Goal: Find contact information: Find contact information

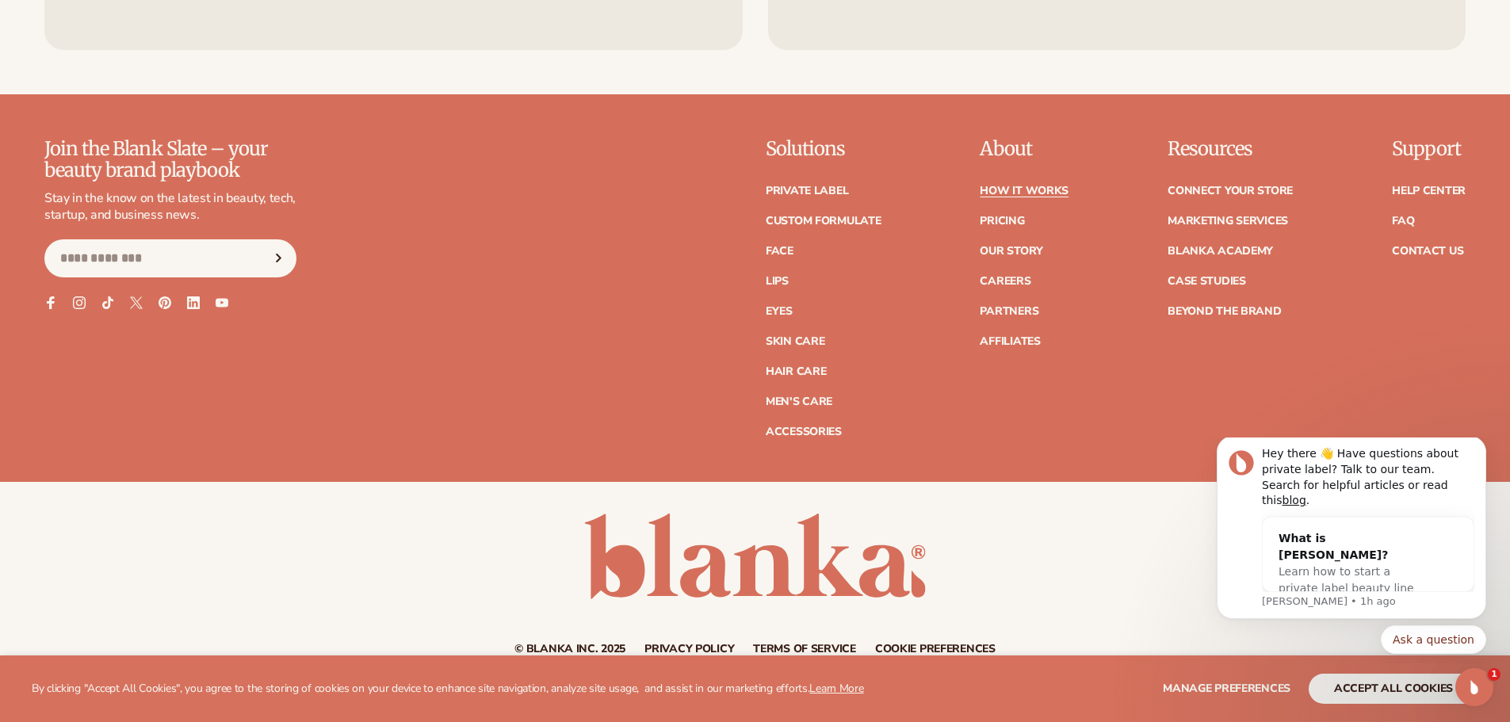
scroll to position [4178, 0]
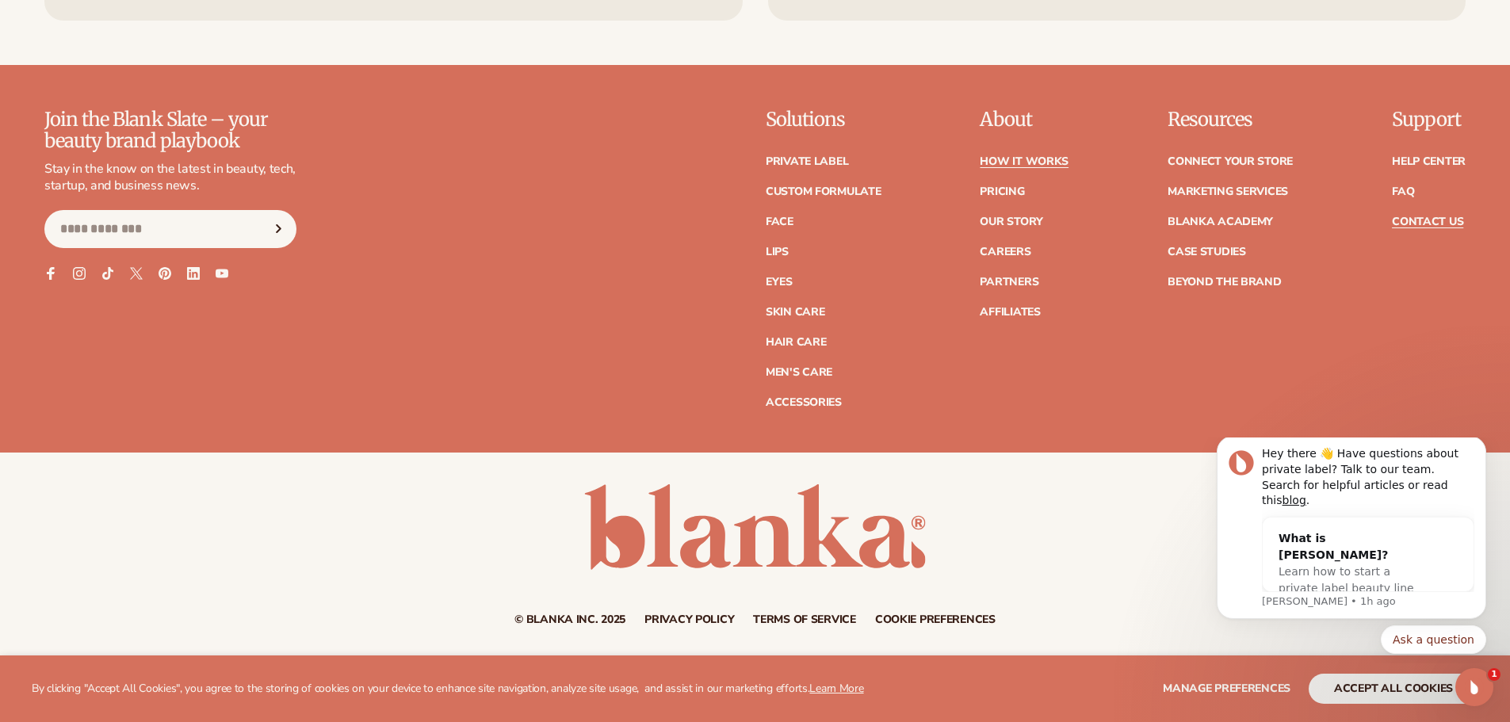
click at [1428, 216] on link "Contact Us" at bounding box center [1427, 221] width 71 height 11
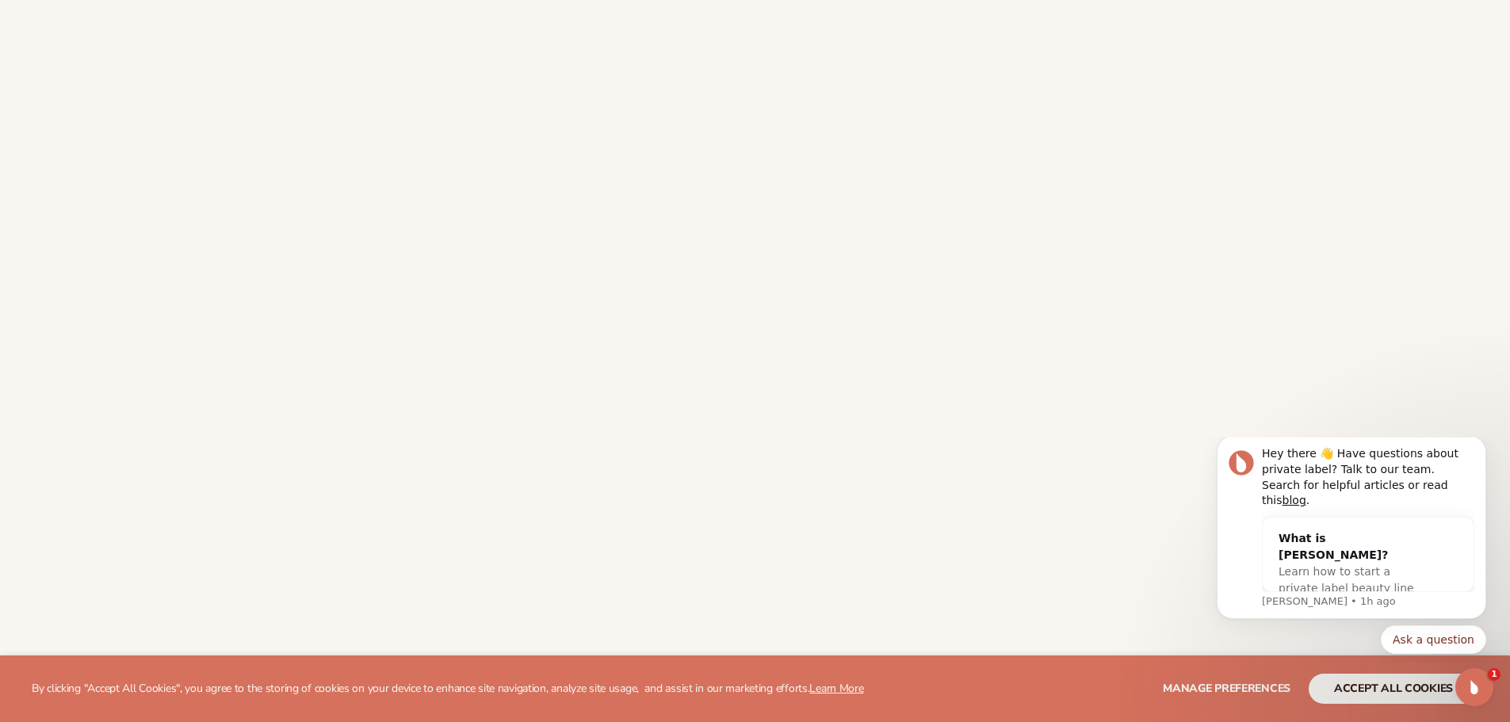
scroll to position [396, 0]
